Goal: Transaction & Acquisition: Purchase product/service

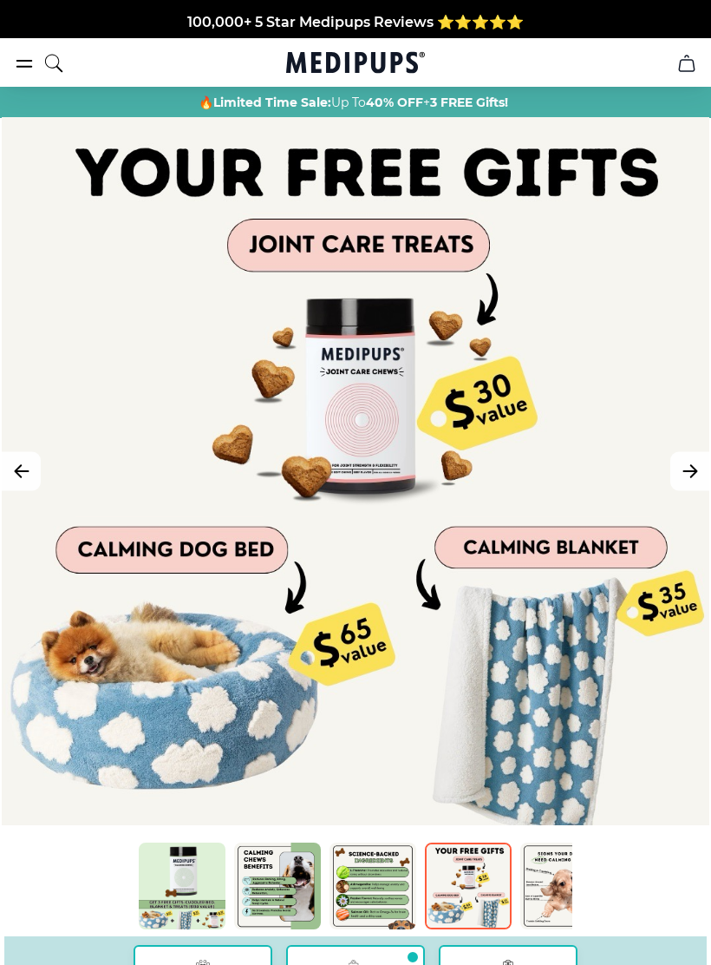
click at [686, 691] on div at bounding box center [356, 471] width 708 height 708
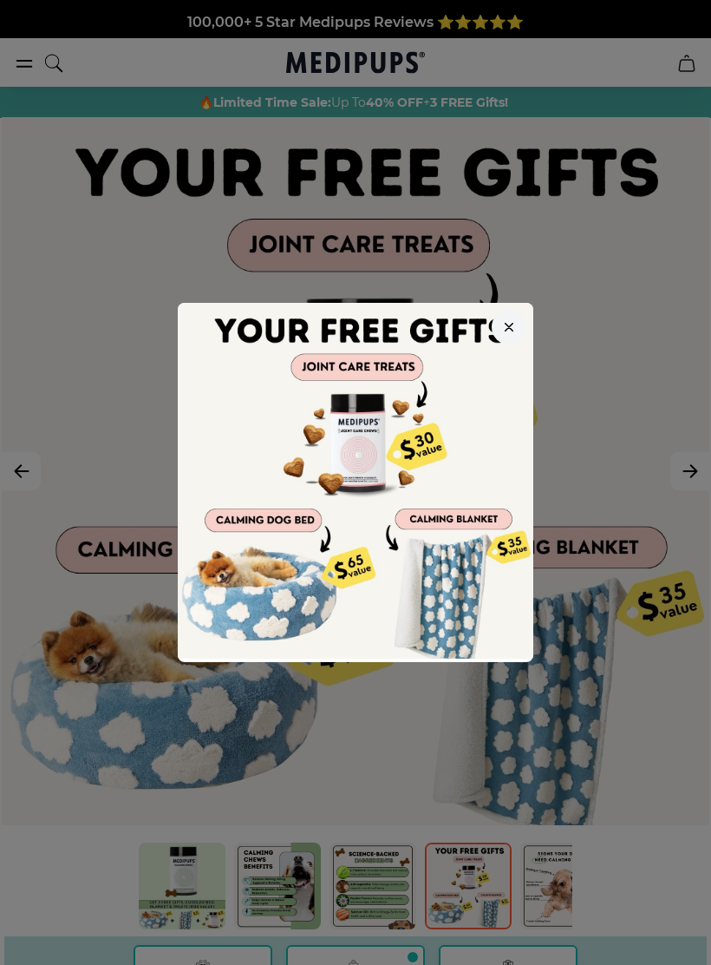
click at [682, 702] on div at bounding box center [355, 482] width 711 height 965
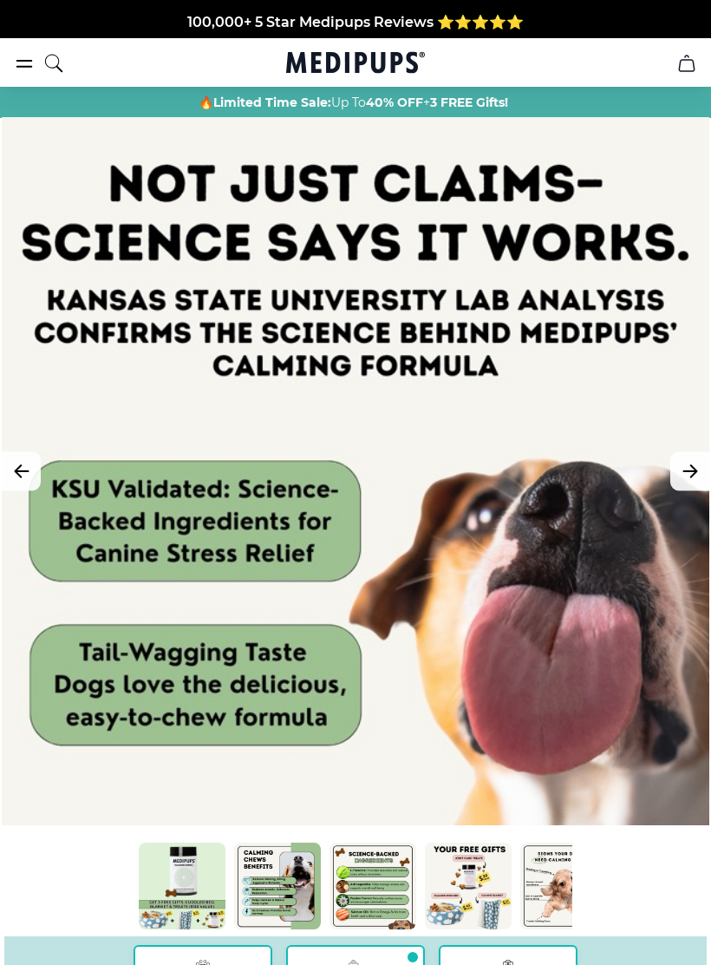
click at [709, 737] on div at bounding box center [356, 471] width 708 height 708
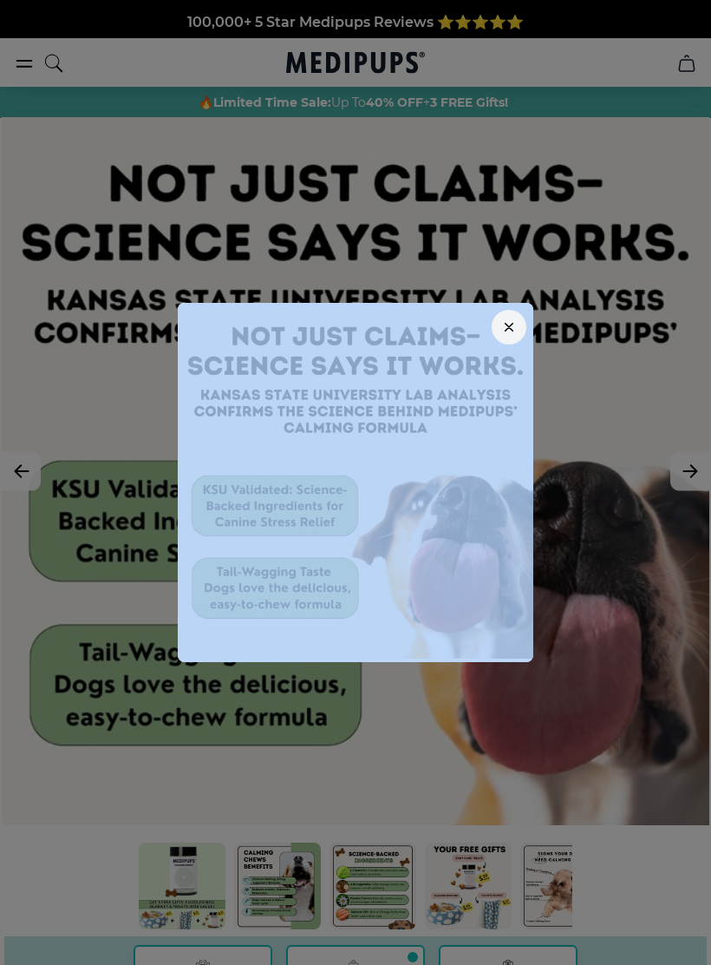
click at [681, 738] on div at bounding box center [355, 482] width 711 height 965
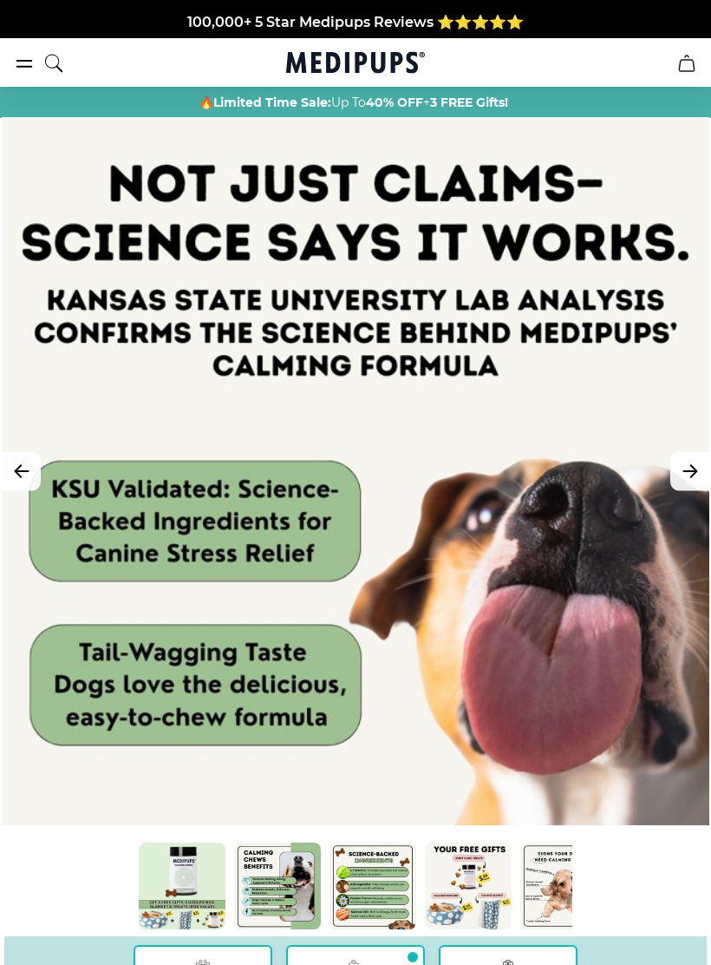
click at [680, 737] on div at bounding box center [356, 471] width 708 height 708
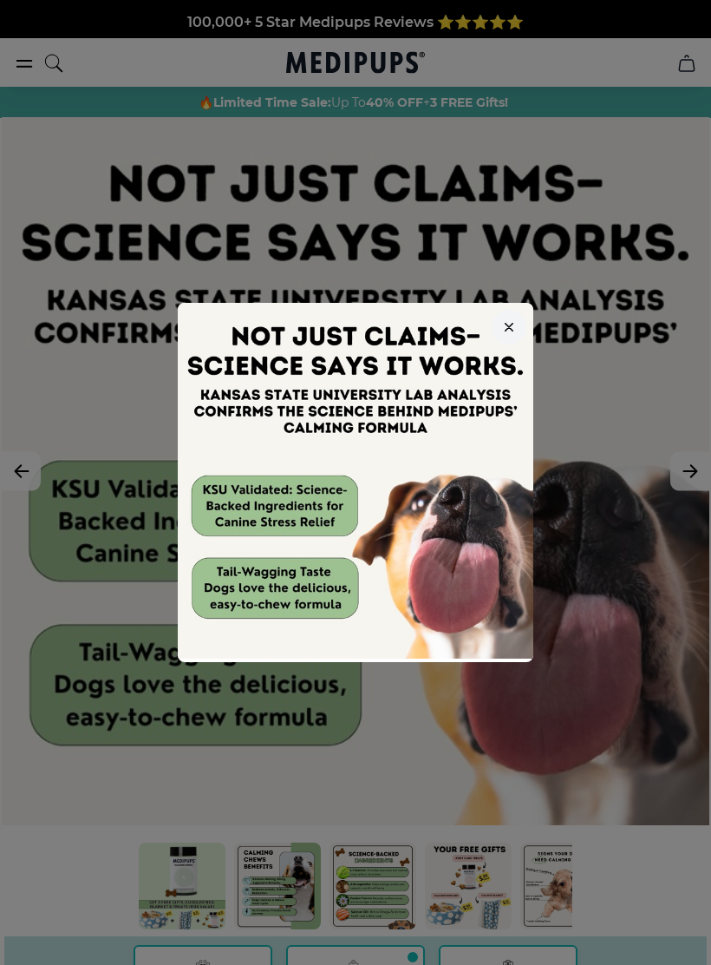
click at [685, 742] on div at bounding box center [355, 482] width 711 height 965
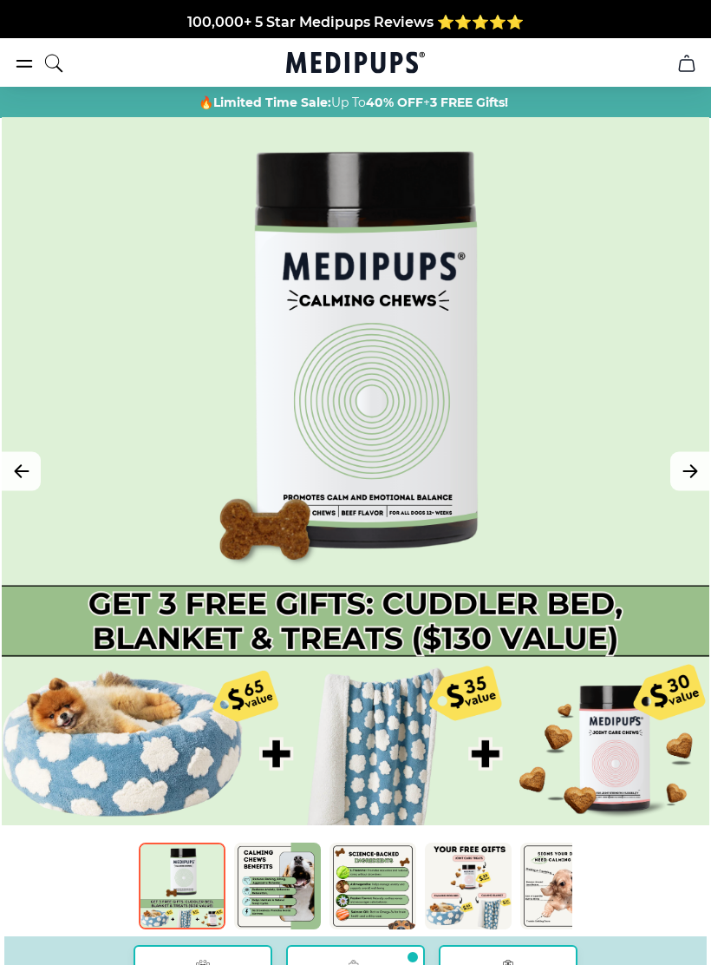
click at [432, 486] on div at bounding box center [356, 471] width 708 height 708
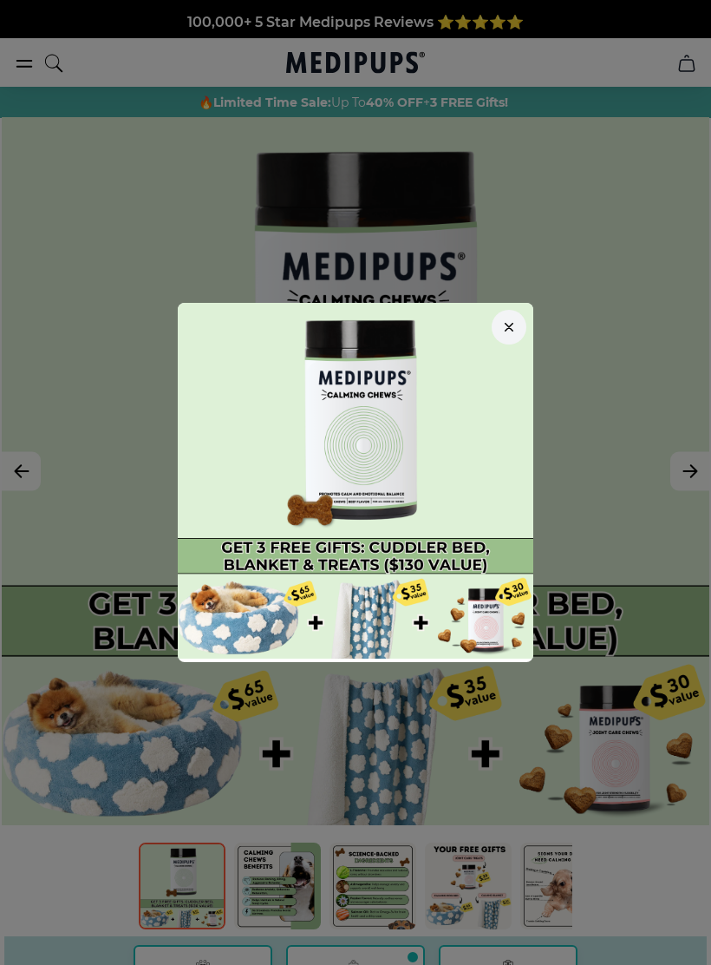
click at [381, 514] on img at bounding box center [356, 481] width 356 height 356
click at [392, 503] on img at bounding box center [356, 481] width 356 height 356
click at [437, 553] on img at bounding box center [356, 481] width 356 height 356
click at [453, 554] on img at bounding box center [356, 481] width 356 height 356
click at [445, 384] on img at bounding box center [356, 481] width 356 height 356
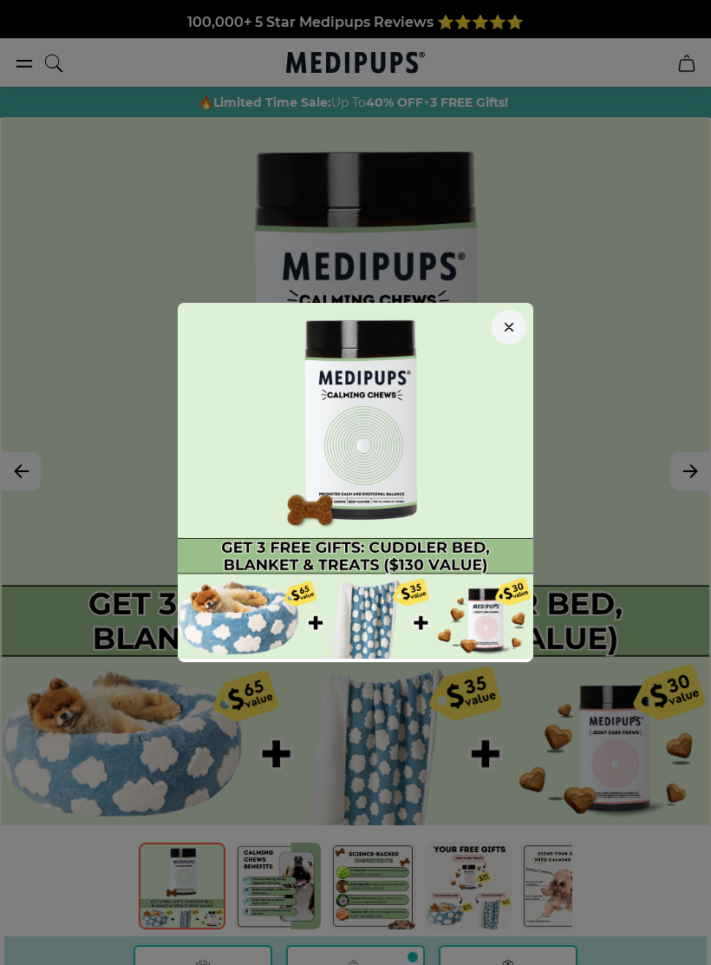
click at [521, 278] on div at bounding box center [355, 482] width 711 height 965
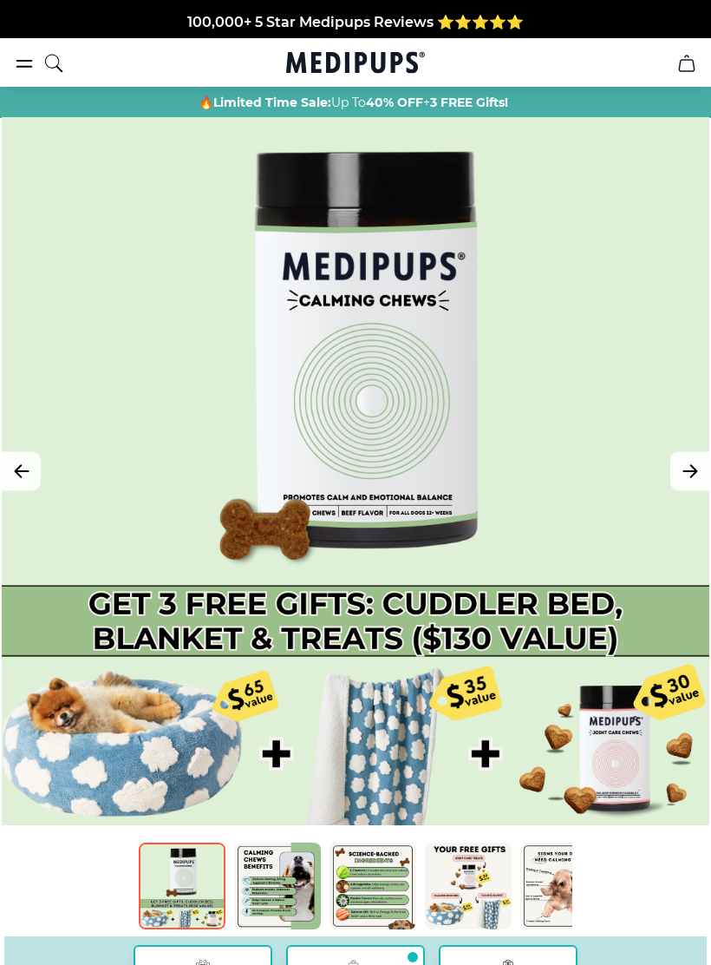
click at [512, 328] on div at bounding box center [356, 471] width 708 height 708
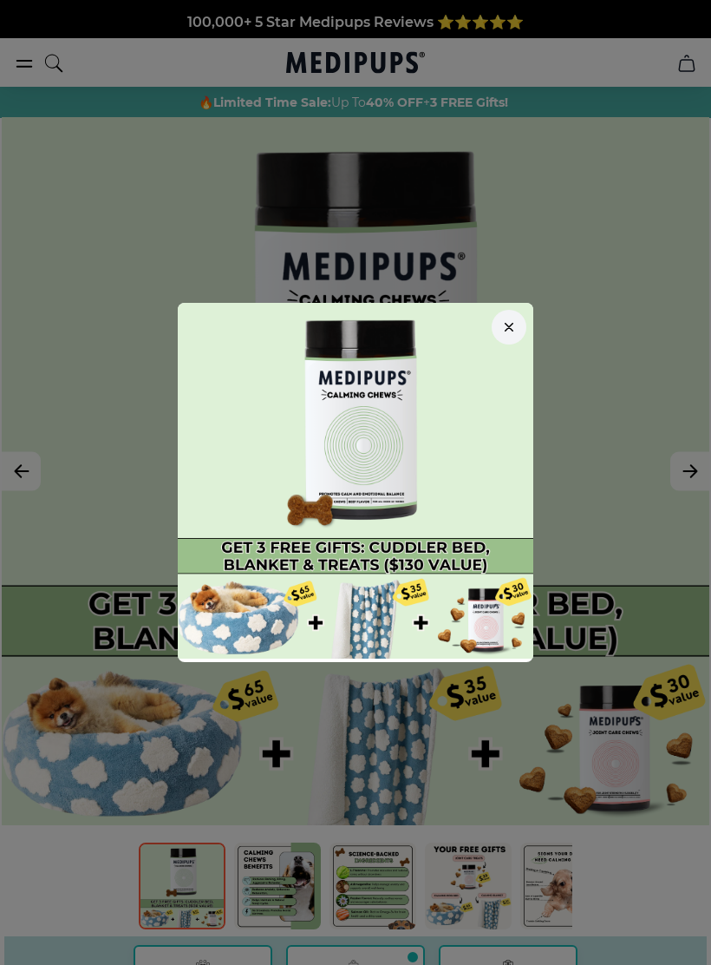
click at [519, 312] on button "button" at bounding box center [509, 327] width 35 height 35
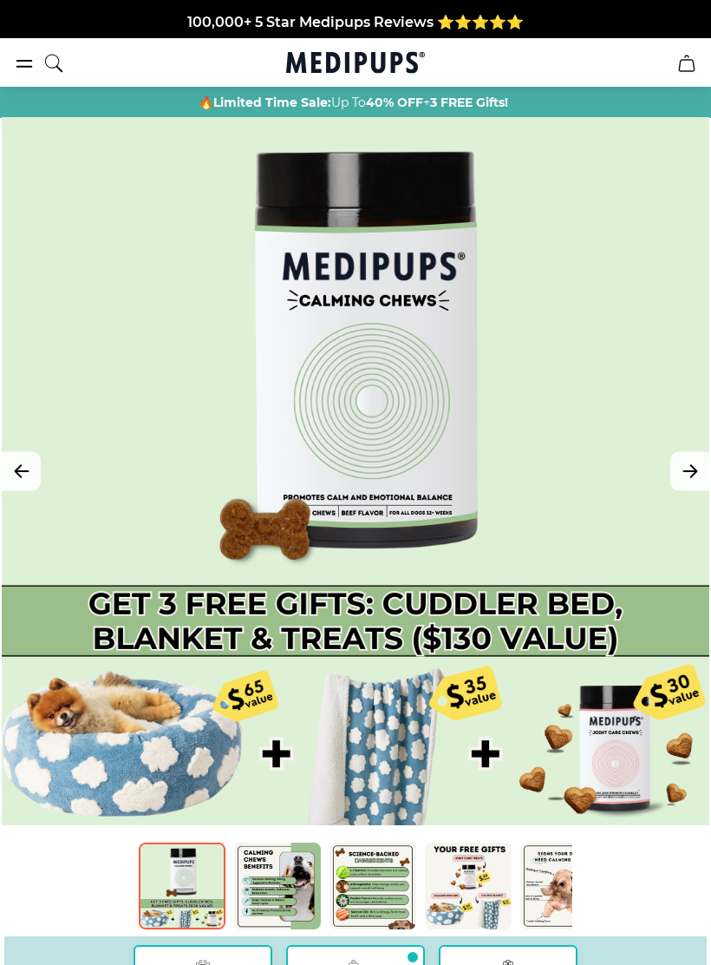
click at [548, 106] on div "🔥 Limited Time Sale: Up To 40% OFF + 3 FREE Gifts!" at bounding box center [353, 102] width 686 height 17
click at [322, 117] on div at bounding box center [356, 471] width 708 height 708
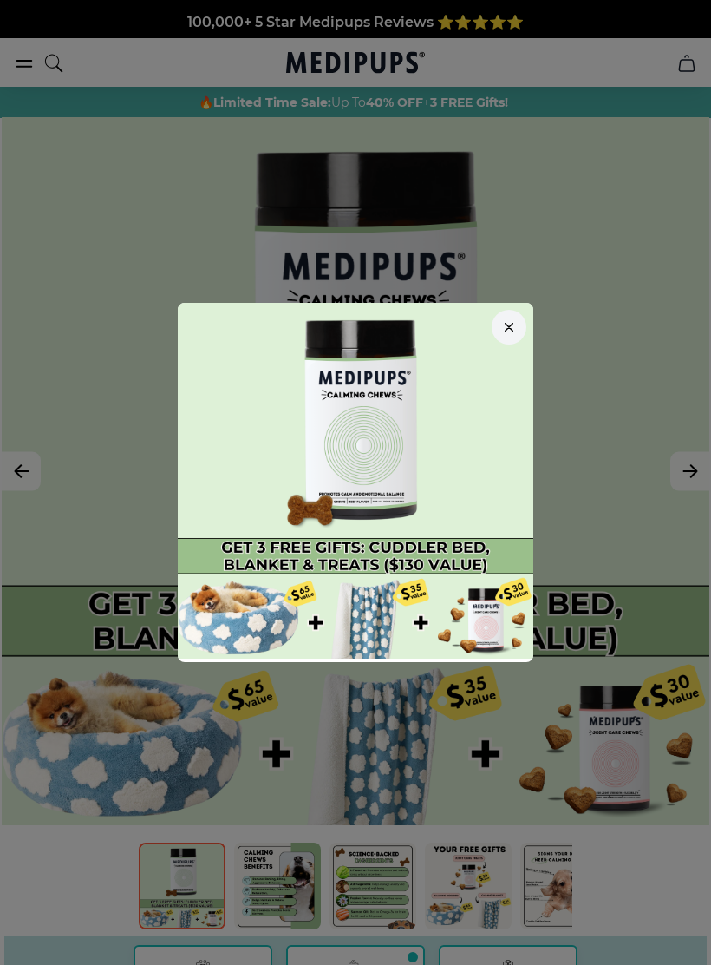
click at [665, 594] on div at bounding box center [355, 482] width 711 height 965
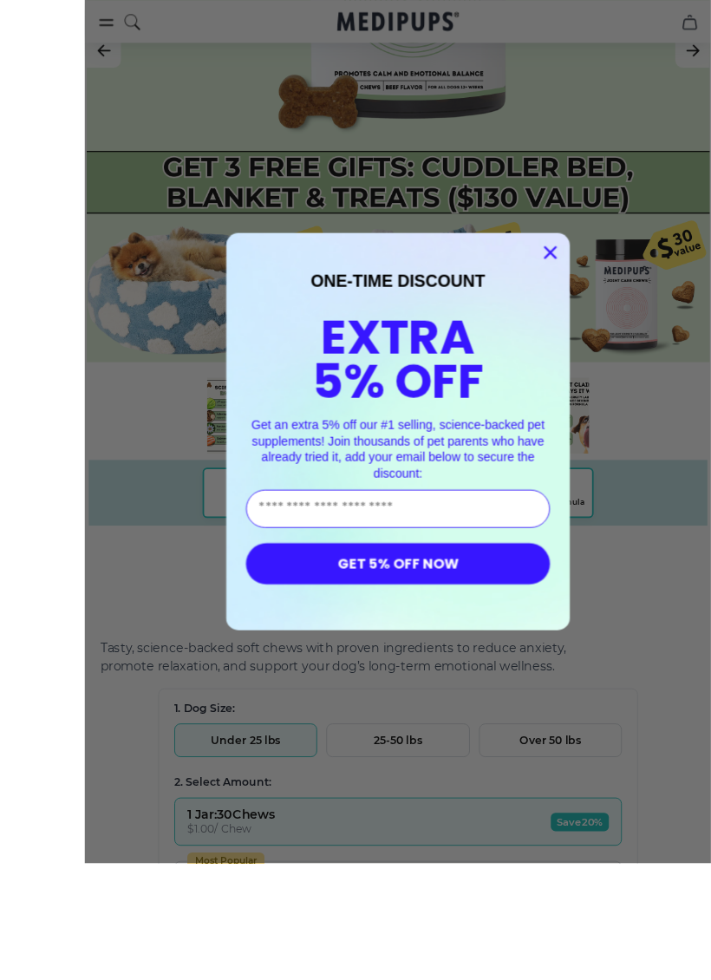
scroll to position [0, 205]
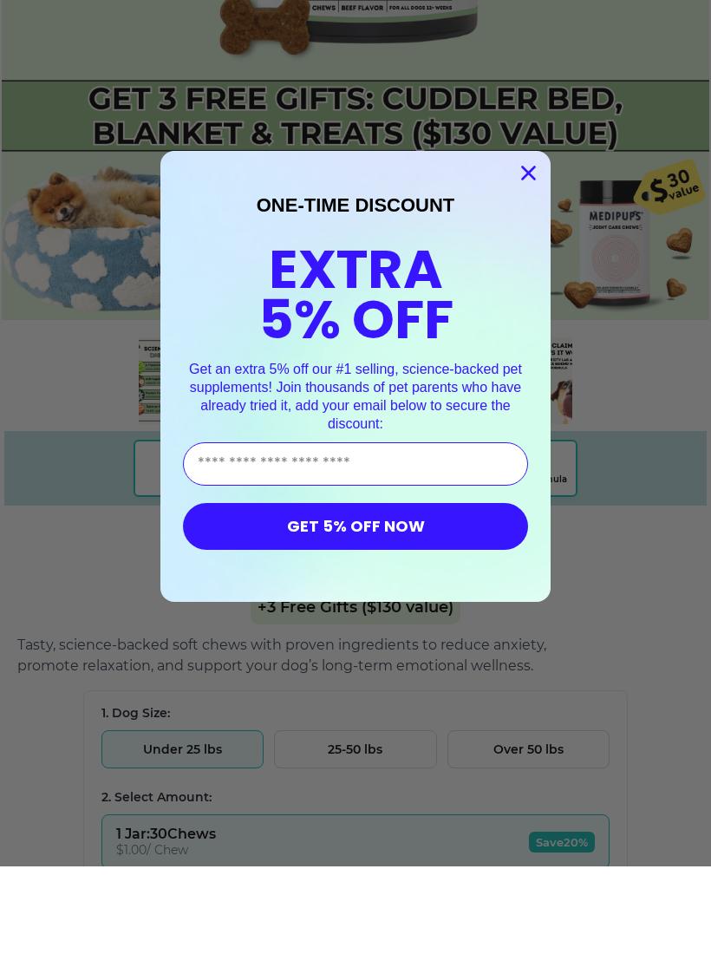
click at [533, 290] on div "Close dialog ONE-TIME DISCOUNT EXTRA 5% OFF Get an extra 5% off our #1 selling,…" at bounding box center [355, 490] width 390 height 451
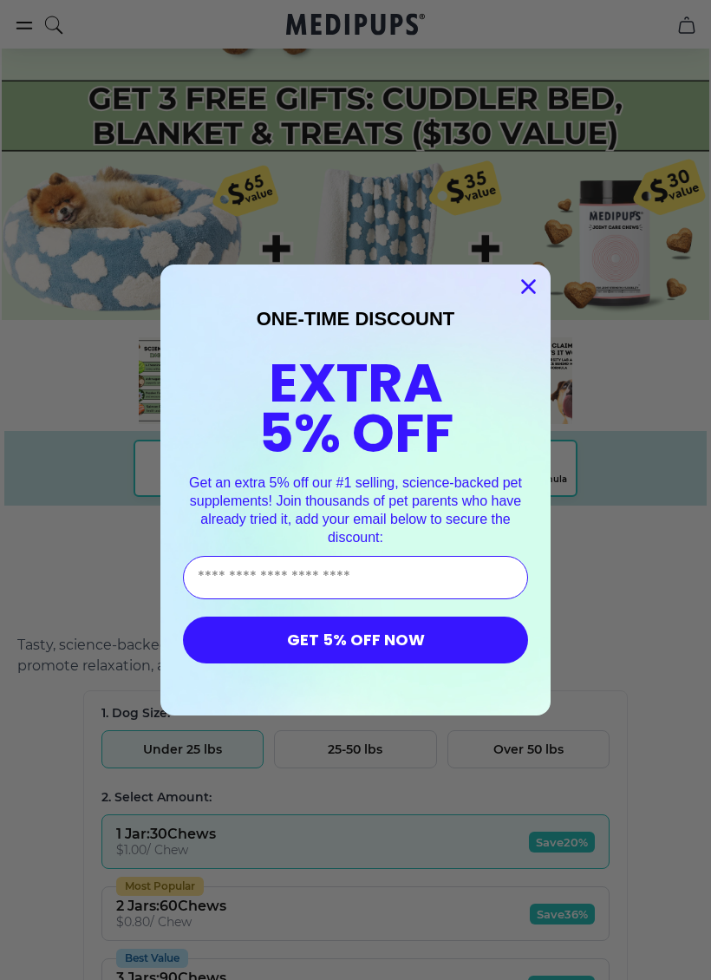
click at [541, 282] on circle "Close dialog" at bounding box center [528, 286] width 29 height 29
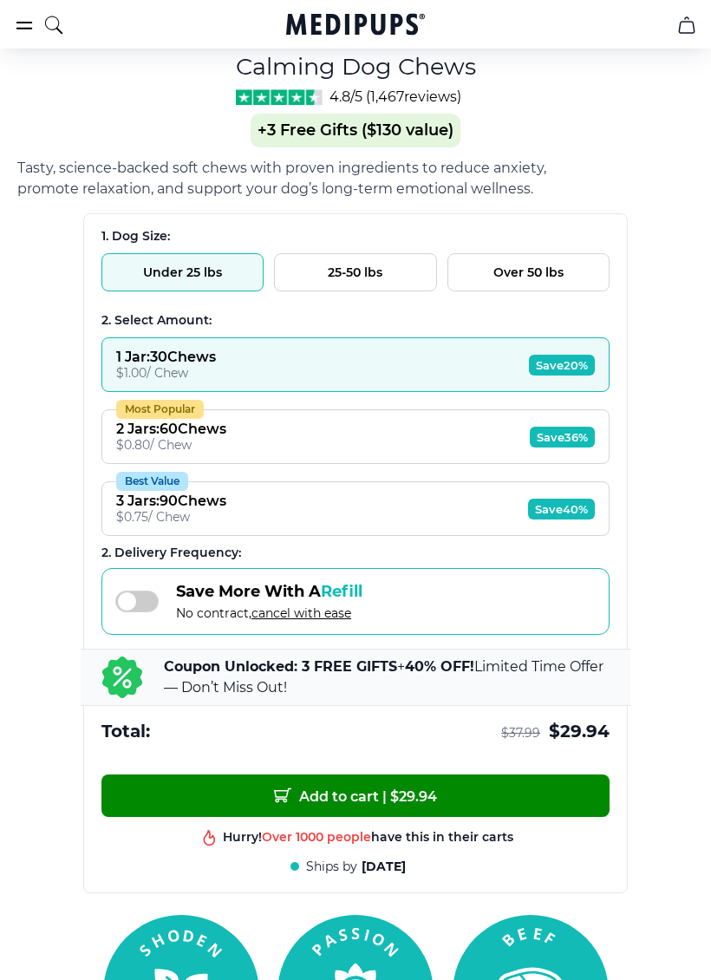
scroll to position [984, 0]
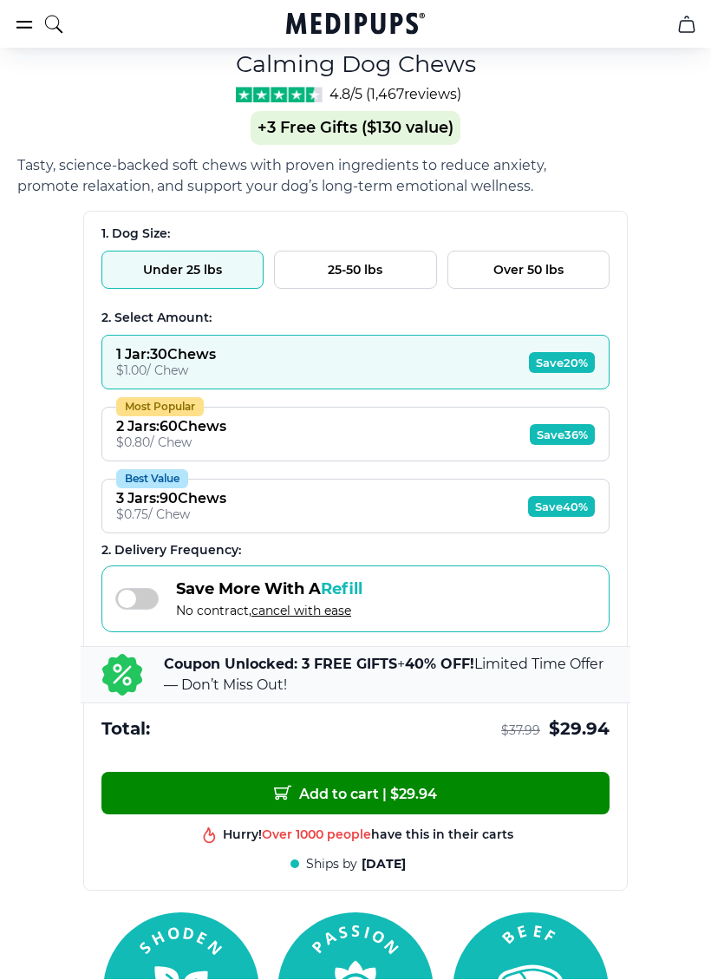
click at [513, 802] on button "Add to cart | $ 29.94" at bounding box center [355, 794] width 508 height 43
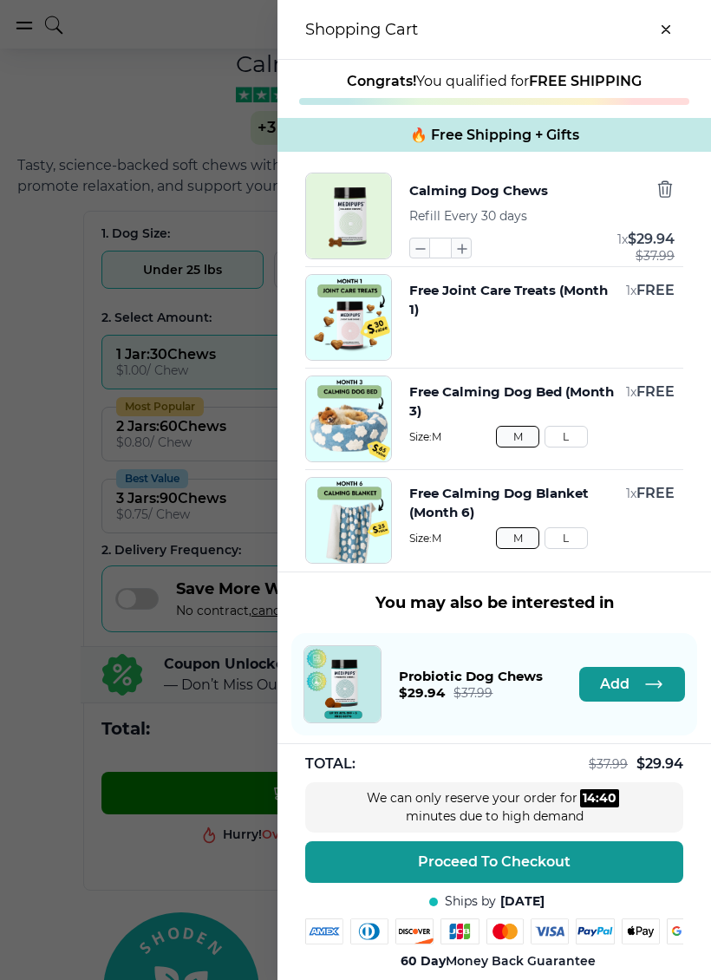
click at [619, 867] on button "Proceed To Checkout" at bounding box center [494, 862] width 378 height 42
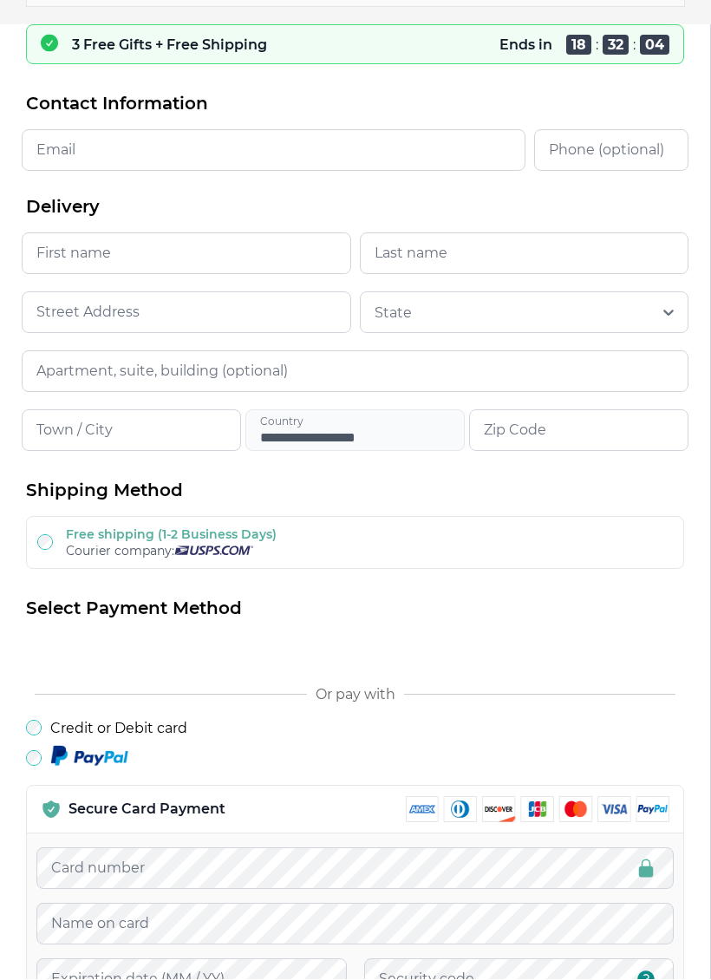
scroll to position [113, 0]
click at [101, 768] on img at bounding box center [89, 756] width 78 height 23
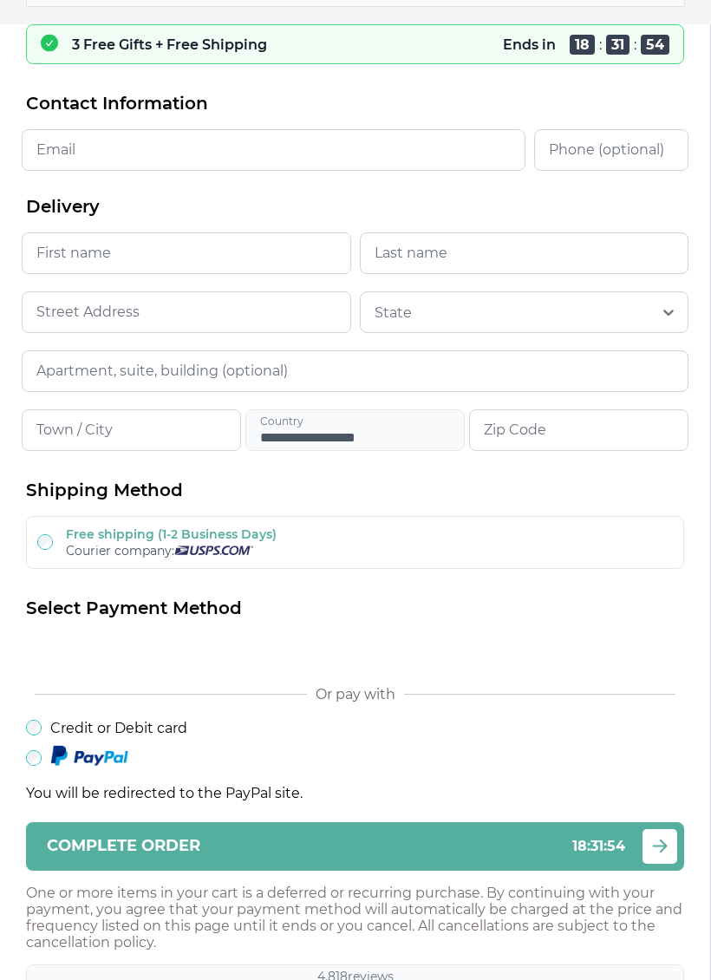
click at [363, 171] on input "Email" at bounding box center [274, 150] width 504 height 42
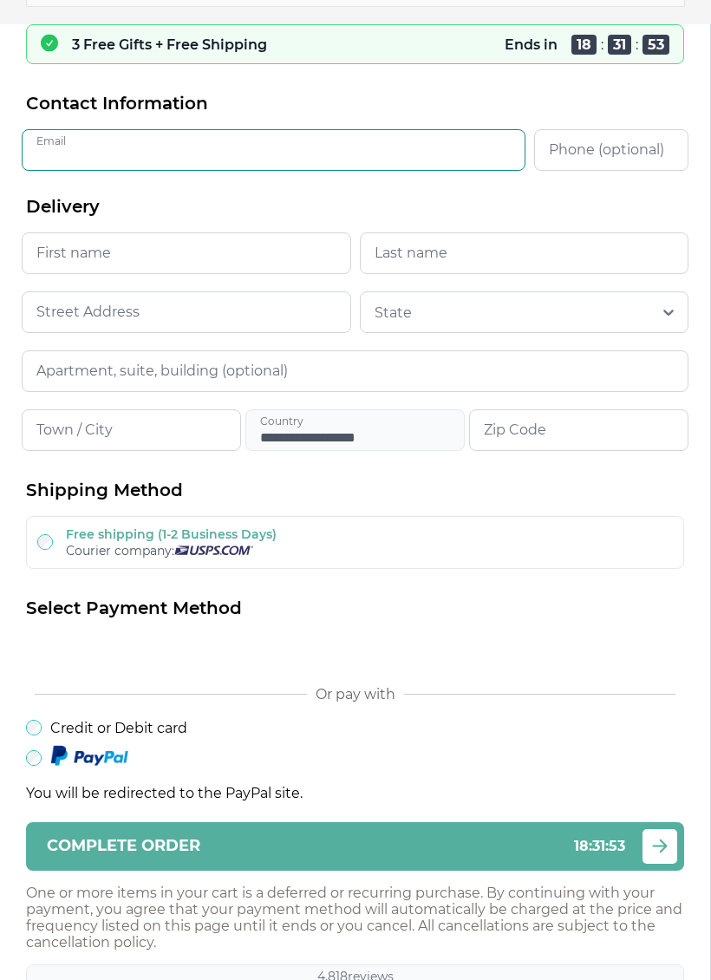
scroll to position [112, 0]
click at [379, 148] on input "Email" at bounding box center [274, 151] width 504 height 42
type input "**********"
type input "****"
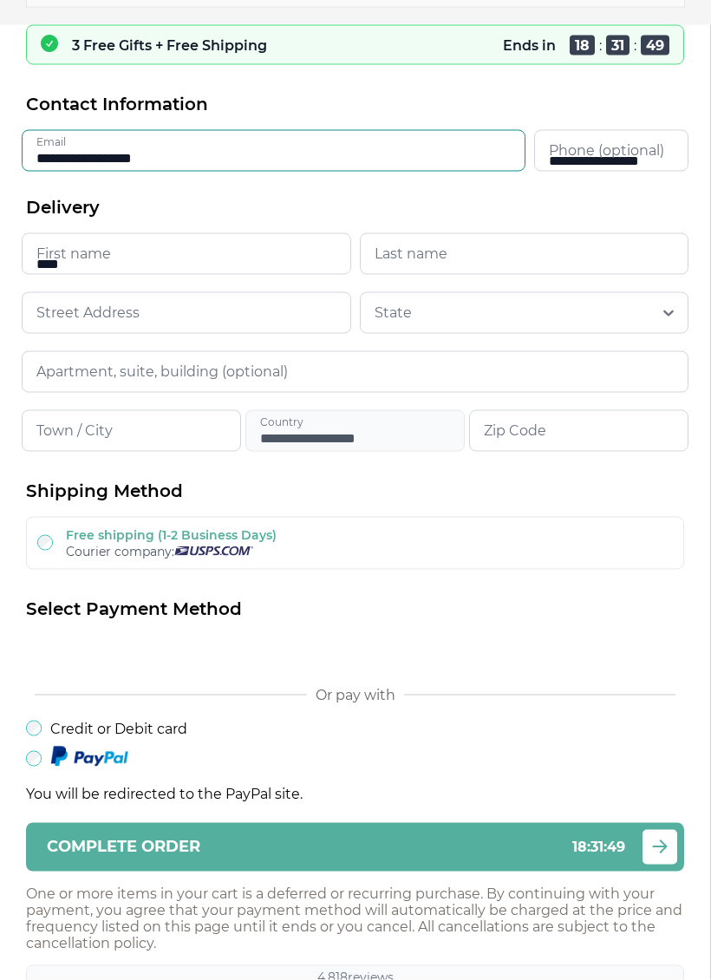
type input "*****"
type input "**********"
type input "*****"
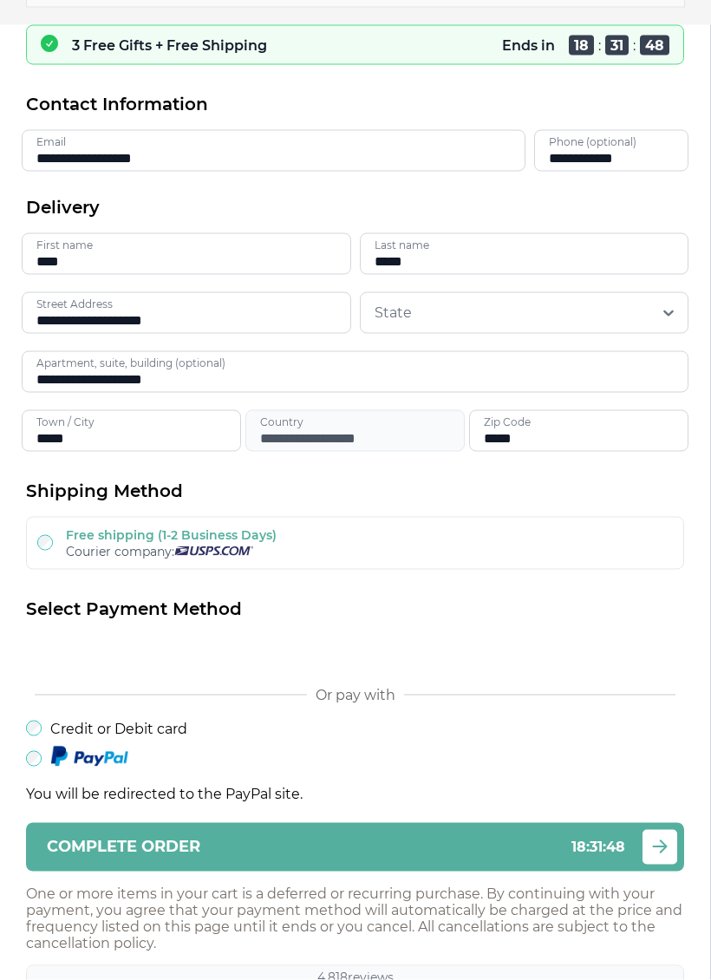
type input "**********"
click at [494, 854] on div "Complete order 18 : 31 : 22" at bounding box center [336, 846] width 579 height 16
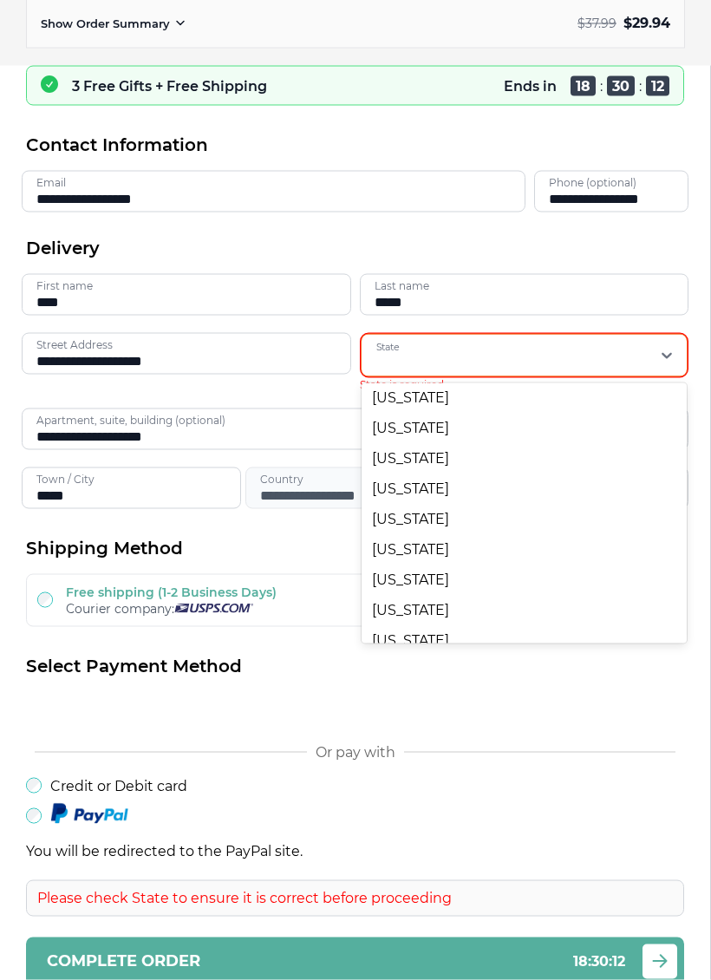
scroll to position [1282, 0]
click at [477, 380] on div "[US_STATE]" at bounding box center [525, 365] width 326 height 30
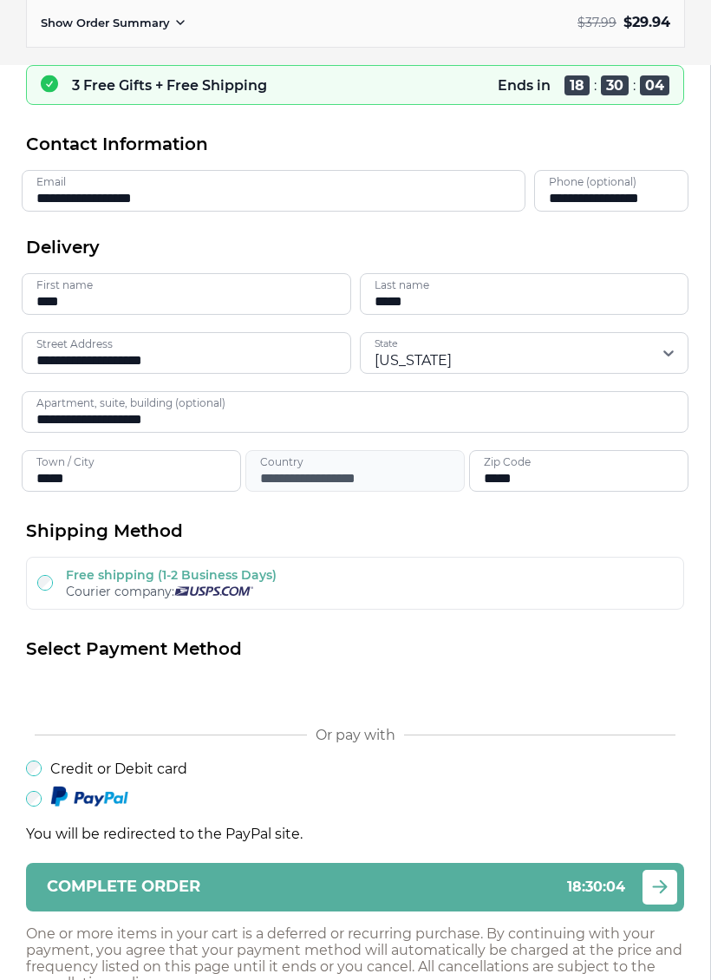
click at [514, 895] on div "Complete order 18 : 30 : 04" at bounding box center [336, 887] width 579 height 16
